Goal: Navigation & Orientation: Find specific page/section

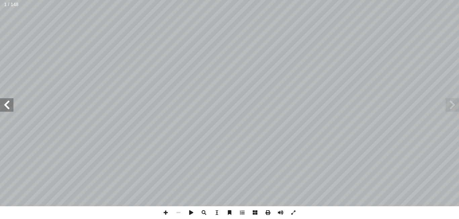
click at [13, 104] on span at bounding box center [6, 104] width 13 height 13
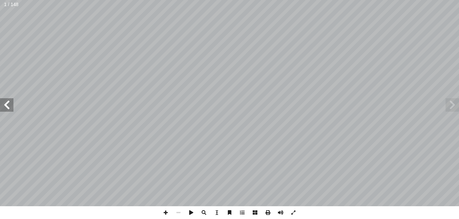
click at [13, 104] on span at bounding box center [6, 104] width 13 height 13
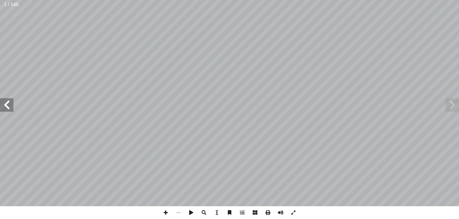
click at [13, 104] on span at bounding box center [6, 104] width 13 height 13
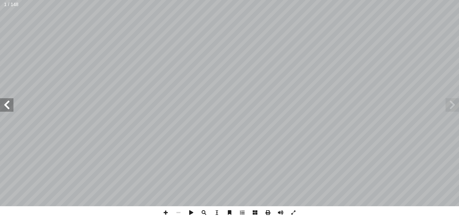
click at [13, 104] on span at bounding box center [6, 104] width 13 height 13
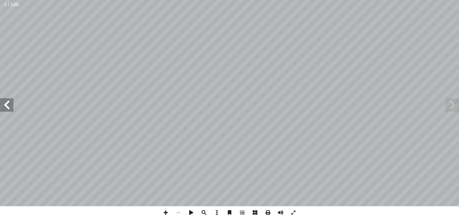
click at [13, 104] on span at bounding box center [6, 104] width 13 height 13
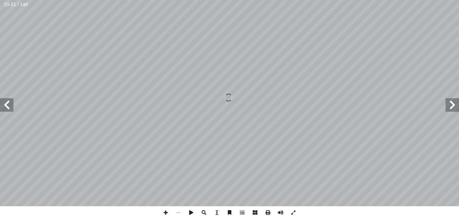
click at [13, 104] on span at bounding box center [6, 104] width 13 height 13
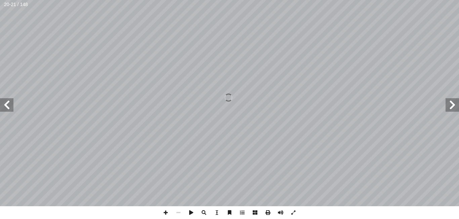
click at [13, 104] on span at bounding box center [6, 104] width 13 height 13
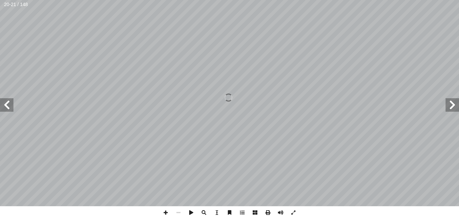
click at [13, 104] on span at bounding box center [6, 104] width 13 height 13
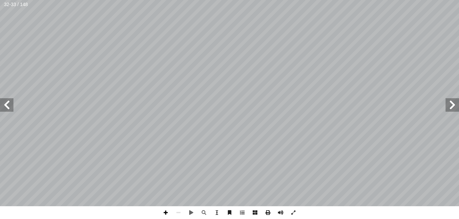
click at [166, 211] on span at bounding box center [165, 212] width 13 height 13
click at [179, 213] on span at bounding box center [178, 212] width 13 height 13
click at [12, 106] on span at bounding box center [6, 104] width 13 height 13
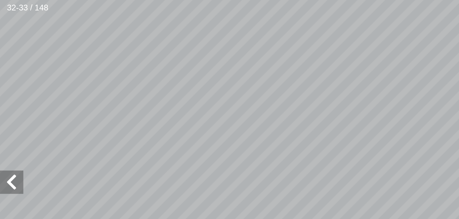
scroll to position [41, -68]
